Goal: Information Seeking & Learning: Check status

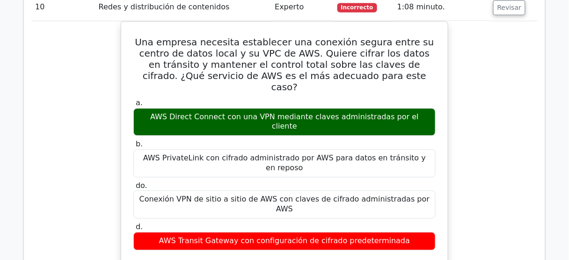
scroll to position [4915, 0]
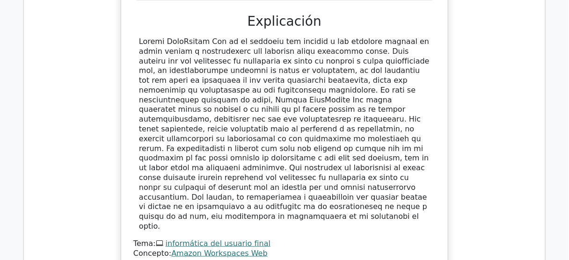
scroll to position [4615, 0]
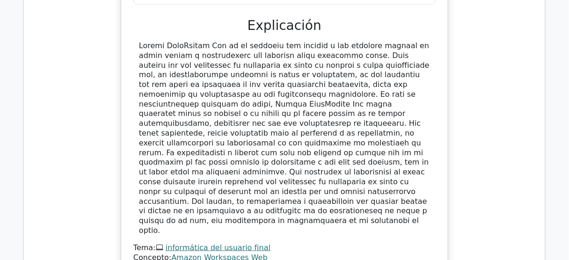
drag, startPoint x: 148, startPoint y: 117, endPoint x: 394, endPoint y: 136, distance: 246.7
drag, startPoint x: 318, startPoint y: 129, endPoint x: 361, endPoint y: 143, distance: 46.1
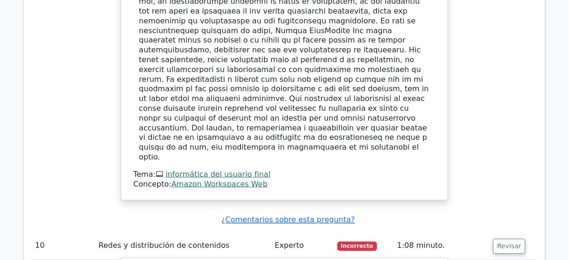
scroll to position [4690, 0]
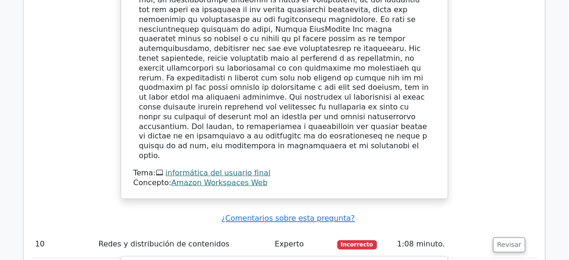
drag, startPoint x: 214, startPoint y: 76, endPoint x: 370, endPoint y: 79, distance: 155.8
drag, startPoint x: 150, startPoint y: 104, endPoint x: 432, endPoint y: 108, distance: 282.0
drag, startPoint x: 334, startPoint y: 47, endPoint x: 276, endPoint y: 58, distance: 58.5
